Goal: Find specific page/section: Find specific page/section

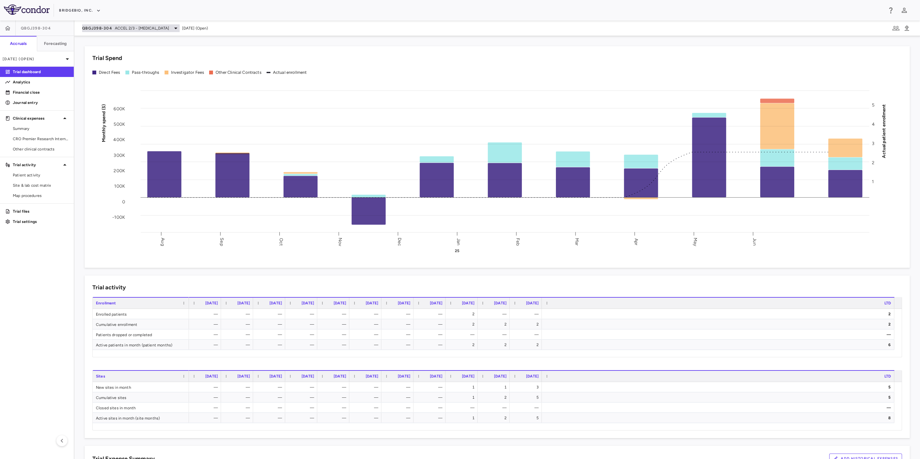
click at [164, 30] on span "ACCEL 2/3 - [MEDICAL_DATA]" at bounding box center [142, 28] width 55 height 6
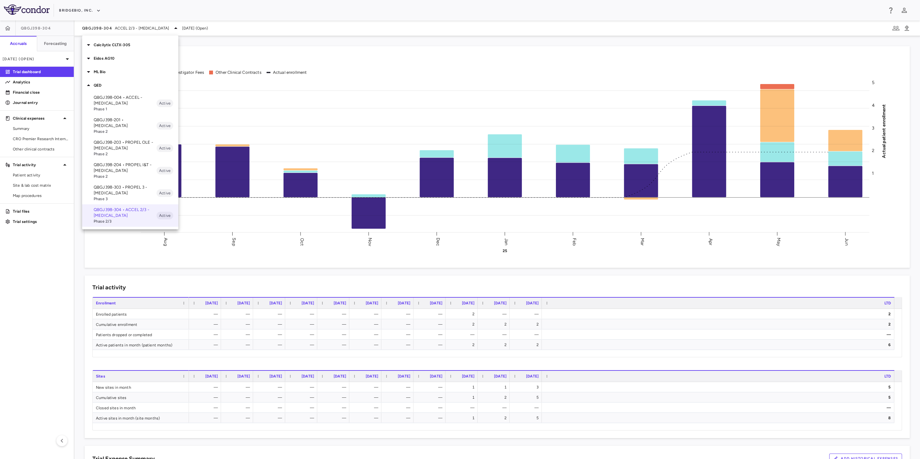
click at [135, 196] on span "Phase 3" at bounding box center [125, 199] width 63 height 6
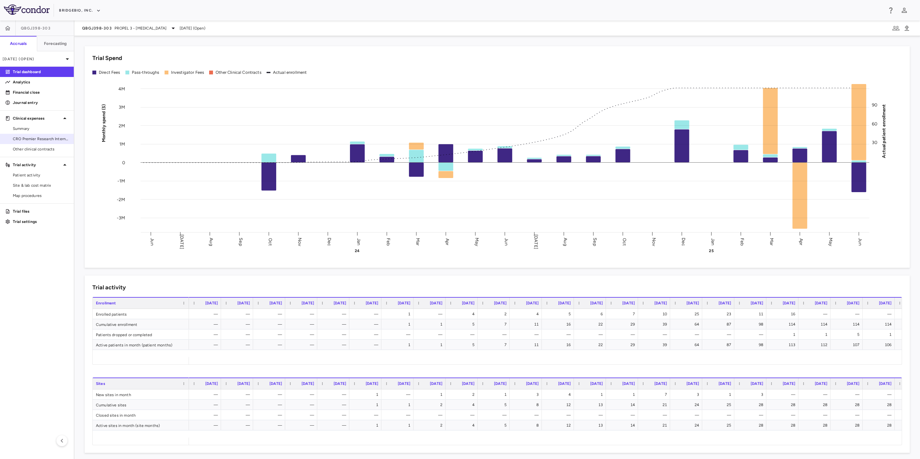
click at [27, 136] on span "CRO Premier Research International LLC" at bounding box center [41, 139] width 56 height 6
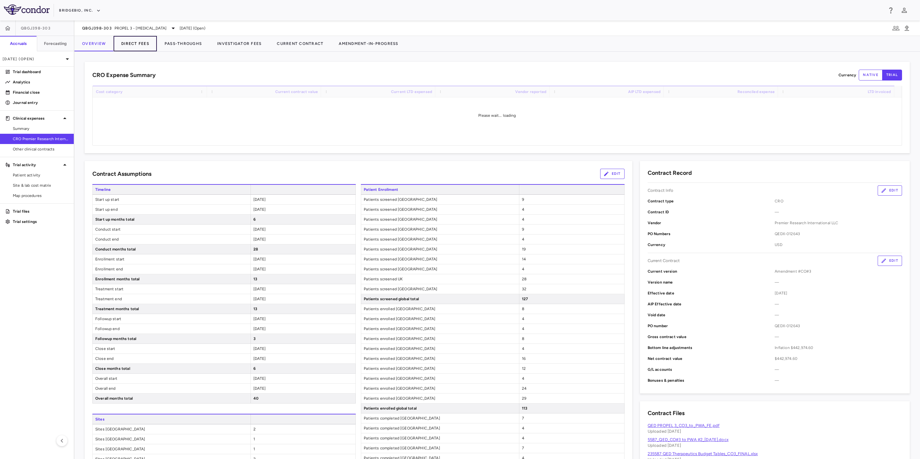
click at [138, 42] on button "Direct Fees" at bounding box center [135, 43] width 43 height 15
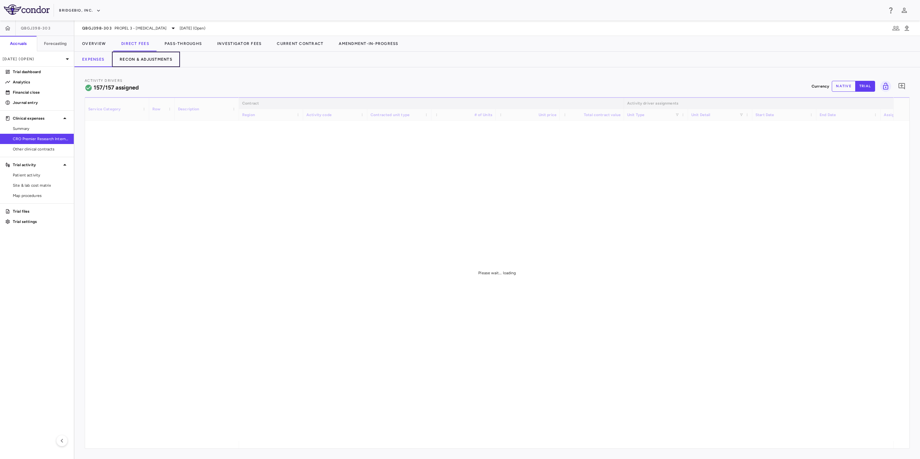
click at [159, 63] on button "Recon & Adjustments" at bounding box center [146, 59] width 68 height 15
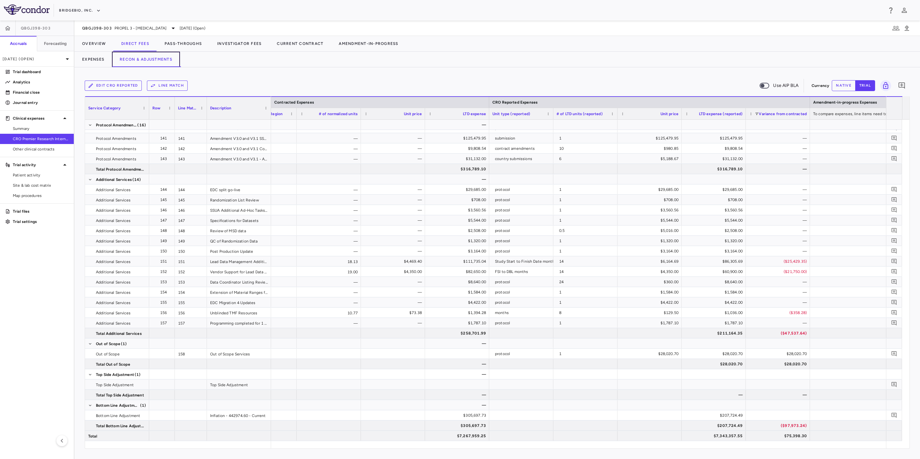
scroll to position [0, 674]
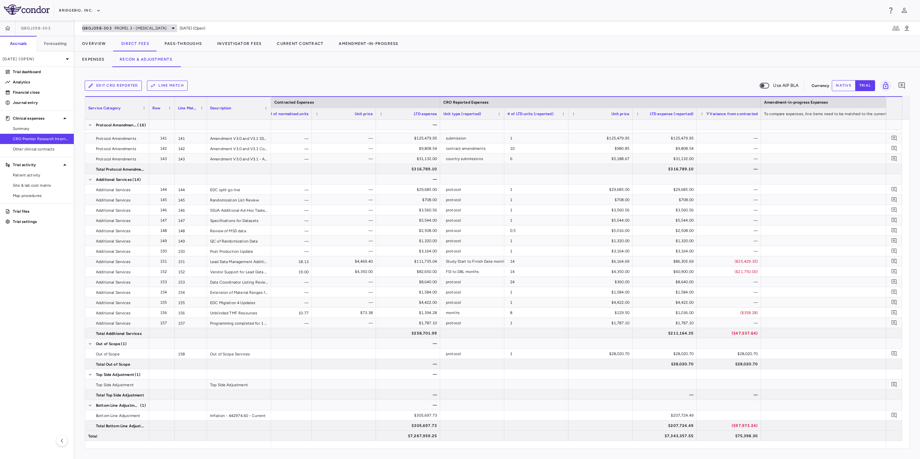
click at [169, 29] on icon at bounding box center [173, 28] width 8 height 8
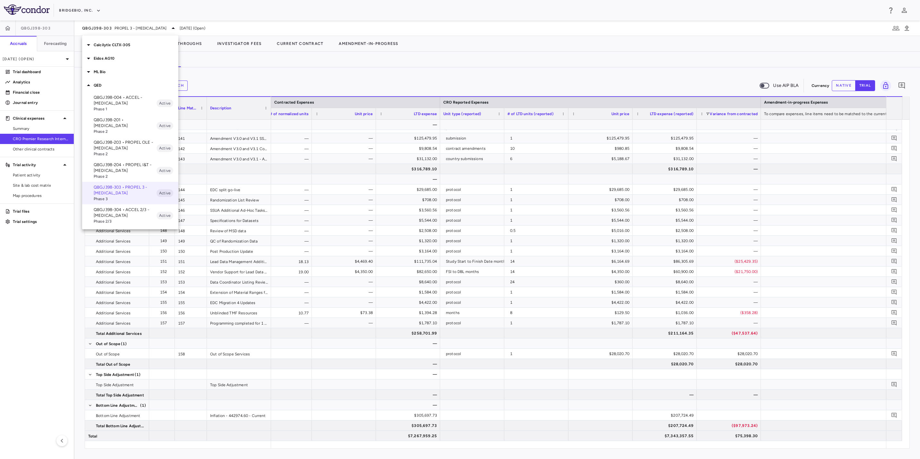
click at [116, 210] on p "QBGJ398-304 • ACCEL 2/3 - [MEDICAL_DATA]" at bounding box center [125, 213] width 63 height 12
